Goal: Information Seeking & Learning: Check status

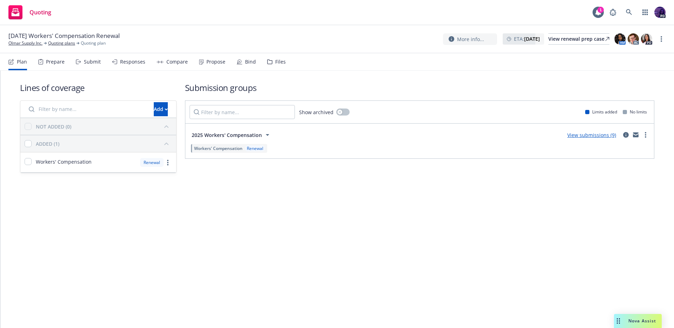
click at [218, 15] on div "Quoting 1 PD" at bounding box center [337, 12] width 674 height 25
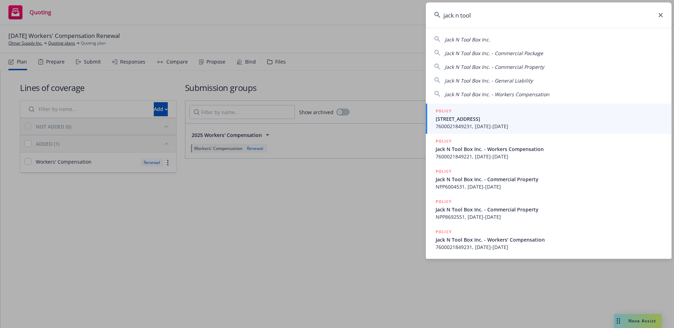
click at [471, 43] on div "Jack N Tool Box Inc." at bounding box center [467, 39] width 45 height 8
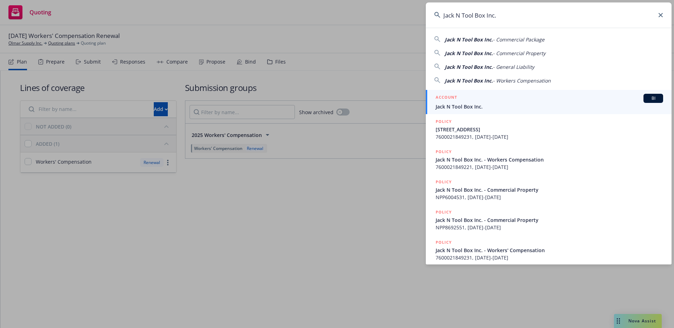
click at [470, 40] on span "Jack N Tool Box Inc." at bounding box center [469, 39] width 48 height 7
type input "Jack N Tool Box Inc. - Commercial Package"
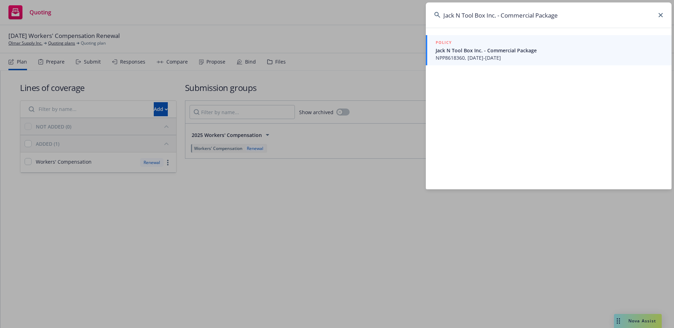
click at [464, 60] on span "NPP8618360, [DATE]-[DATE]" at bounding box center [550, 57] width 228 height 7
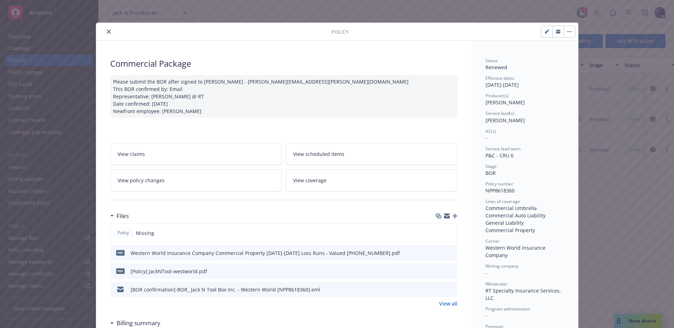
click at [107, 32] on icon "close" at bounding box center [109, 32] width 4 height 4
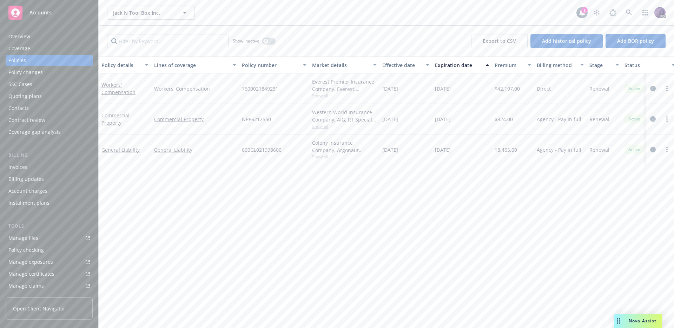
click at [320, 96] on span "Show all" at bounding box center [344, 96] width 65 height 6
click at [218, 204] on div "Policy details Lines of coverage Policy number Market details Effective date Ex…" at bounding box center [387, 193] width 576 height 272
click at [85, 93] on link "Quoting plans" at bounding box center [49, 96] width 87 height 11
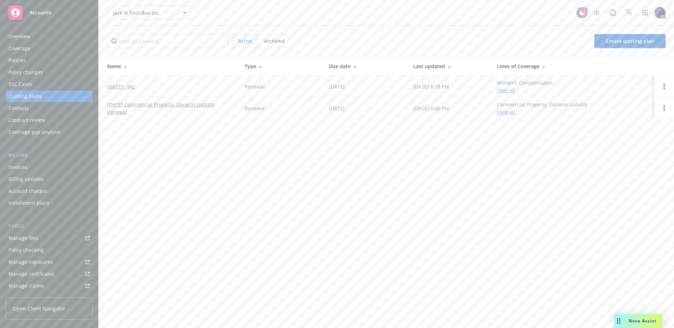
click at [113, 90] on link "10/1/25 - WC" at bounding box center [121, 86] width 28 height 7
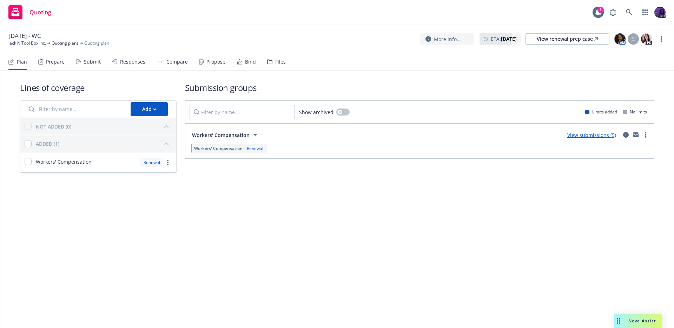
click at [582, 134] on link "View submissions (5)" at bounding box center [592, 135] width 49 height 7
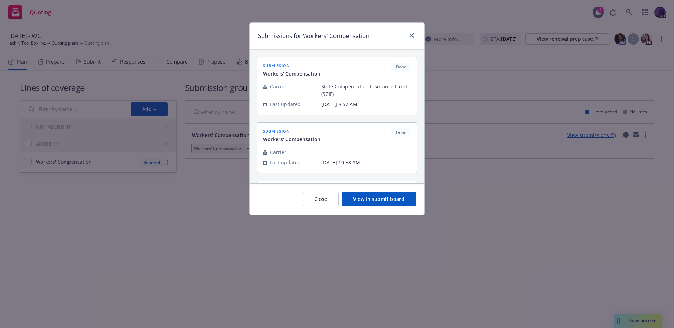
click at [366, 204] on button "View in submit board" at bounding box center [379, 199] width 74 height 14
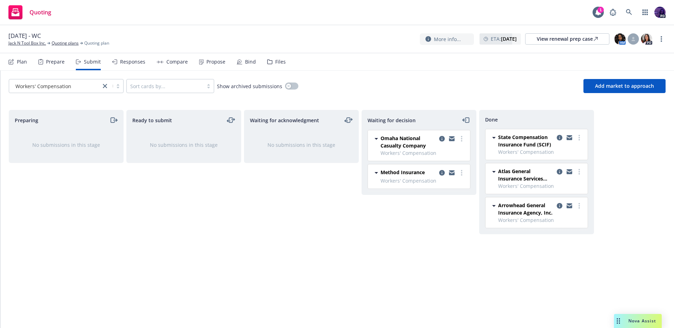
click at [133, 59] on div "Responses" at bounding box center [132, 62] width 25 height 6
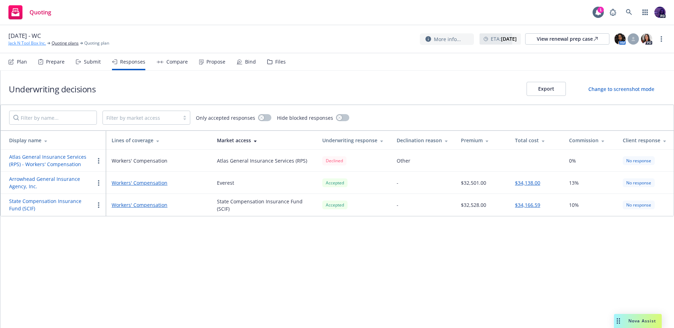
click at [35, 43] on link "Jack N Tool Box Inc." at bounding box center [27, 43] width 38 height 6
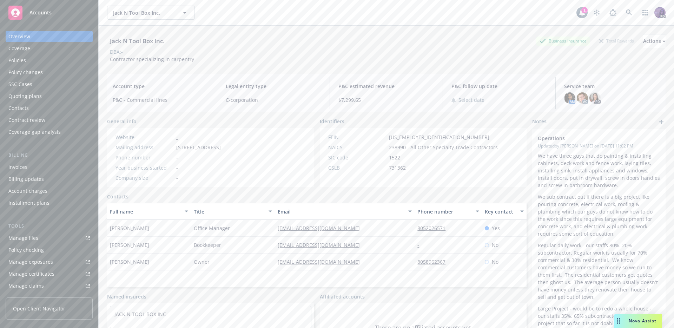
click at [33, 98] on div "Quoting plans" at bounding box center [24, 96] width 33 height 11
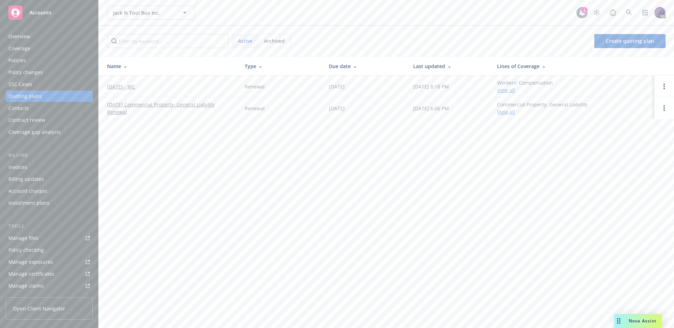
click at [132, 89] on link "10/1/25 - WC" at bounding box center [121, 86] width 28 height 7
